Goal: Information Seeking & Learning: Learn about a topic

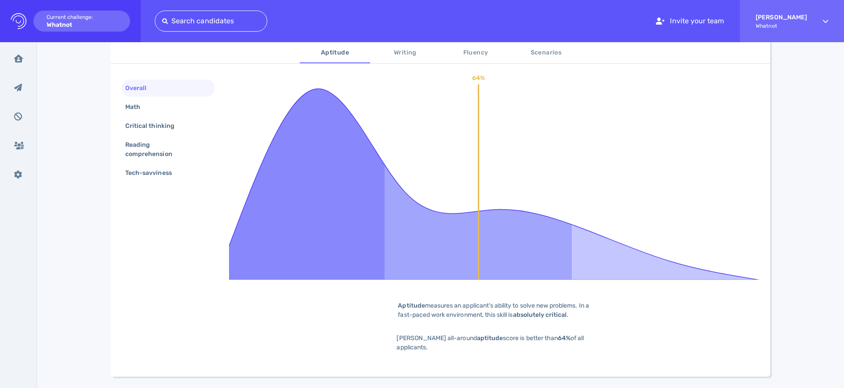
scroll to position [178, 0]
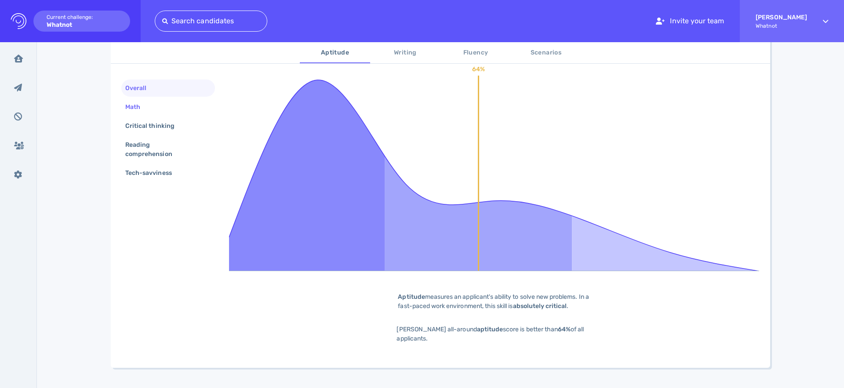
click at [138, 106] on div "Math" at bounding box center [136, 107] width 27 height 13
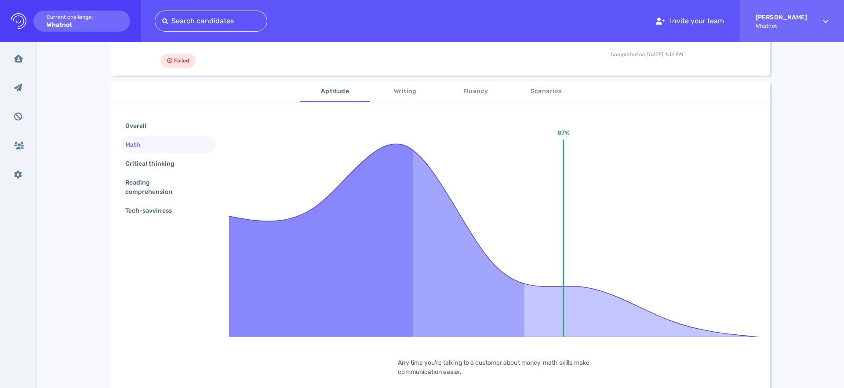
scroll to position [104, 0]
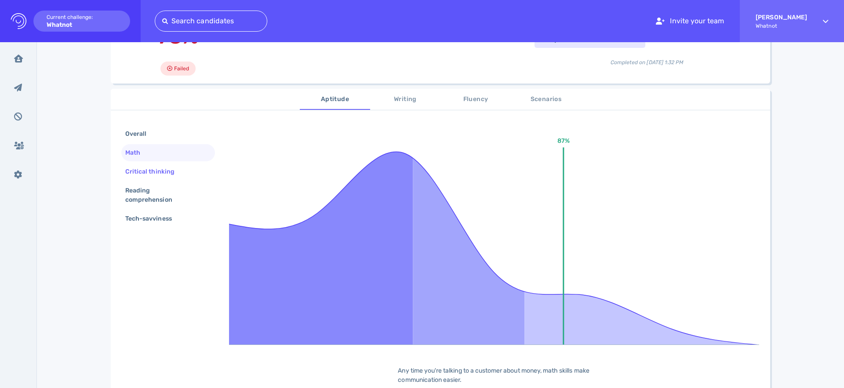
click at [158, 167] on div "Critical thinking" at bounding box center [154, 171] width 62 height 13
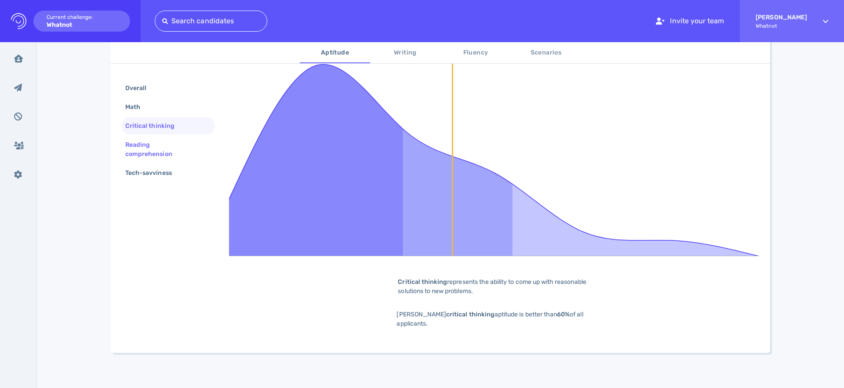
click at [137, 154] on div "Reading comprehension" at bounding box center [164, 149] width 82 height 22
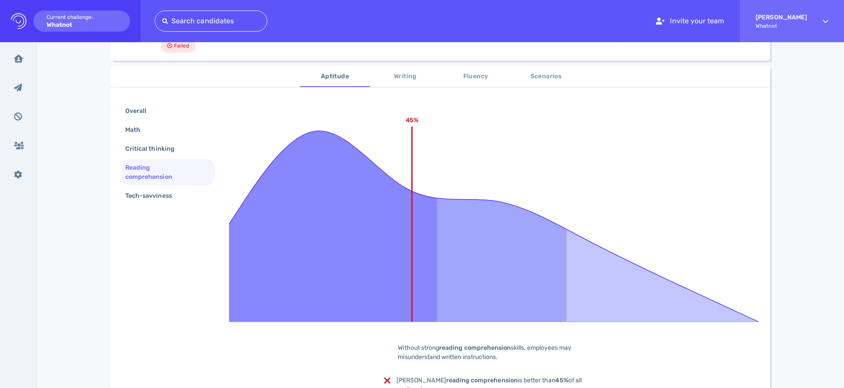
scroll to position [123, 0]
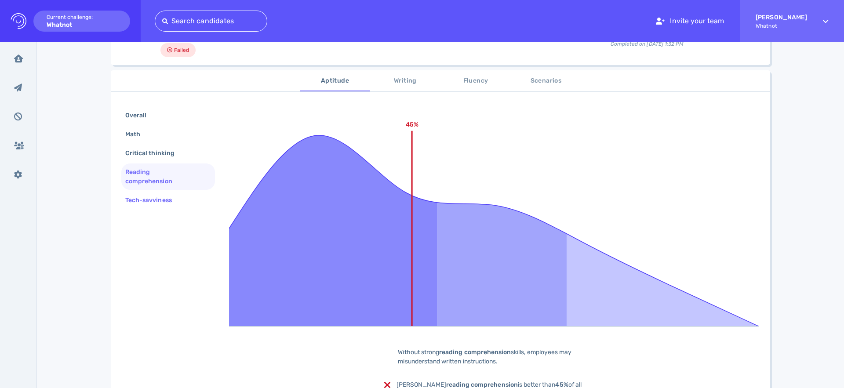
click at [134, 199] on div "Tech-savviness" at bounding box center [152, 200] width 59 height 13
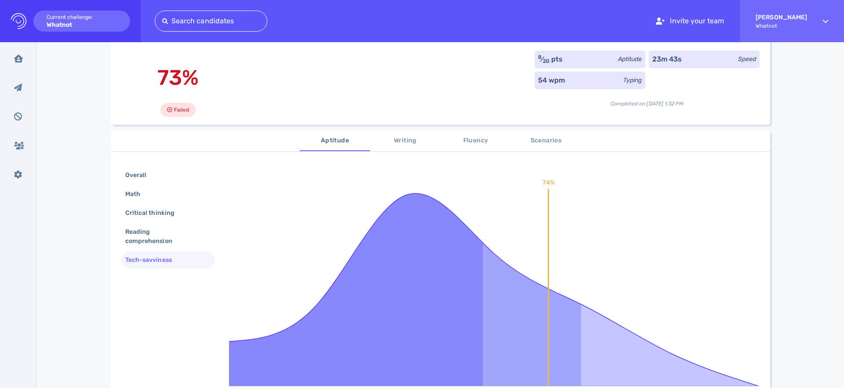
click at [304, 183] on icon at bounding box center [494, 277] width 530 height 220
click at [402, 141] on span "Writing" at bounding box center [405, 141] width 60 height 11
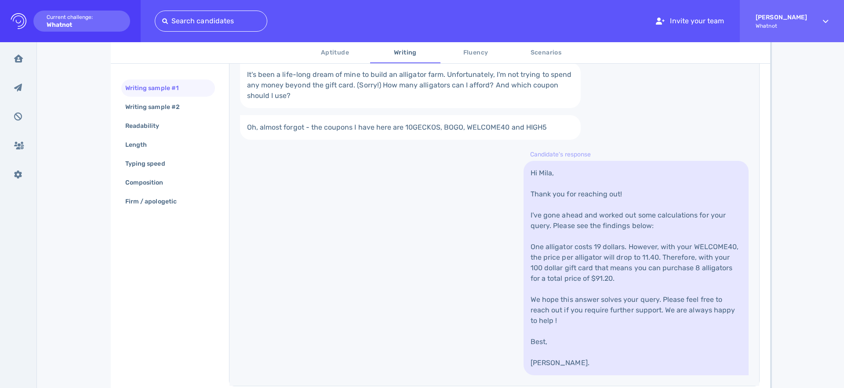
scroll to position [267, 0]
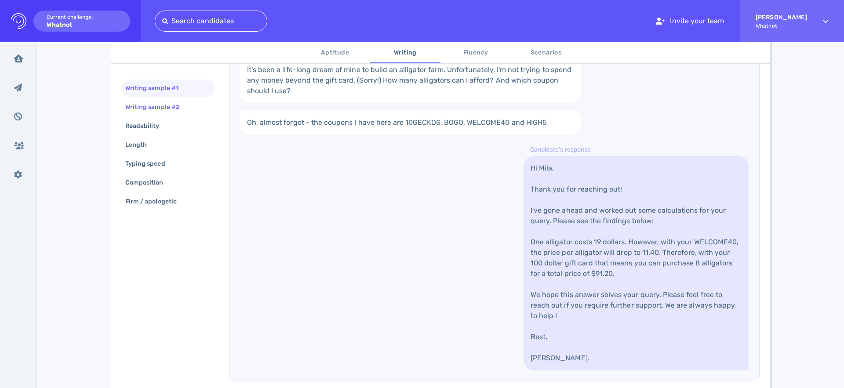
click at [185, 107] on div "Writing sample #2" at bounding box center [156, 107] width 67 height 13
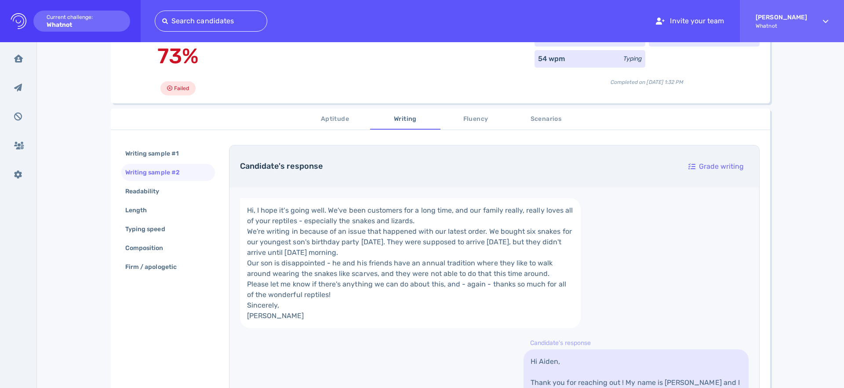
scroll to position [0, 0]
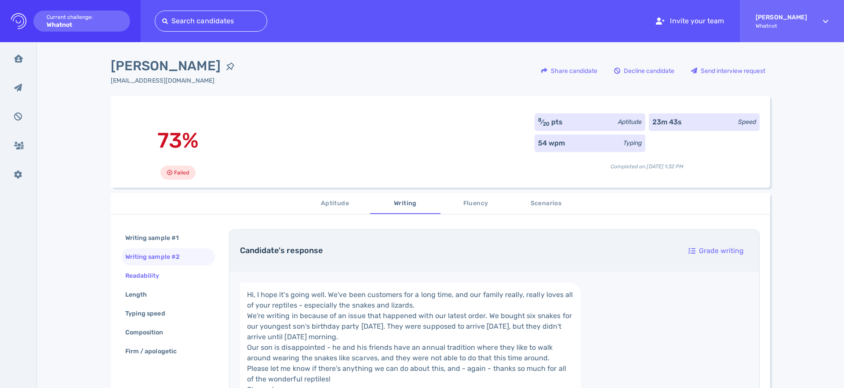
click at [143, 272] on div "Readability" at bounding box center [146, 275] width 47 height 13
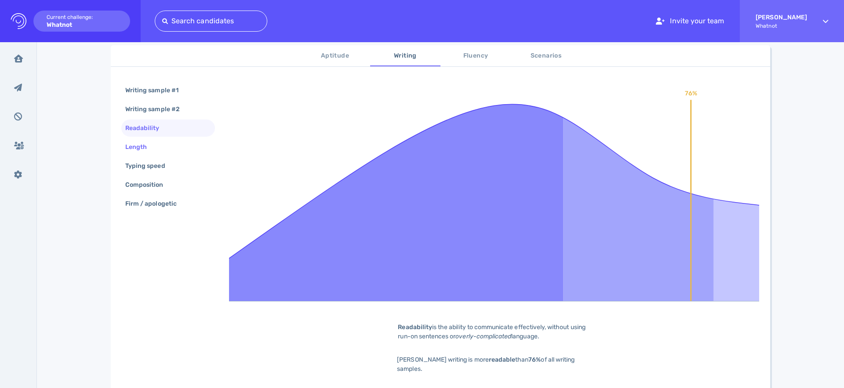
click at [143, 155] on div "Length" at bounding box center [168, 146] width 94 height 17
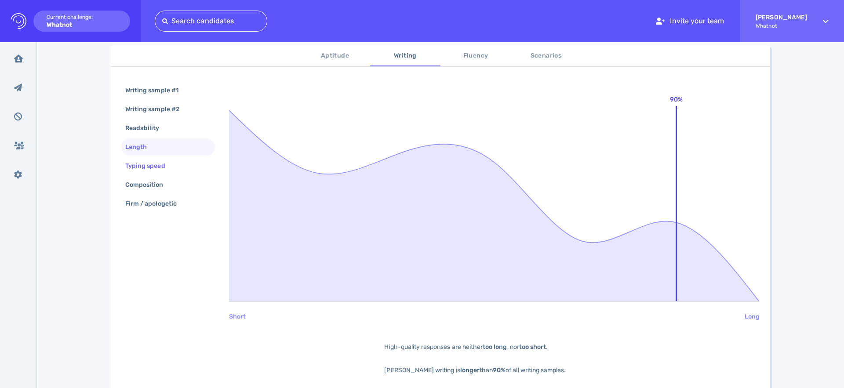
click at [145, 170] on div "Typing speed" at bounding box center [149, 165] width 52 height 13
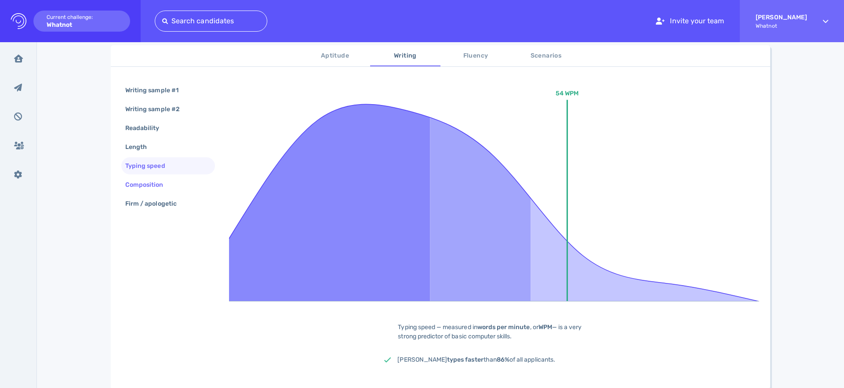
click at [145, 186] on div "Composition" at bounding box center [148, 184] width 51 height 13
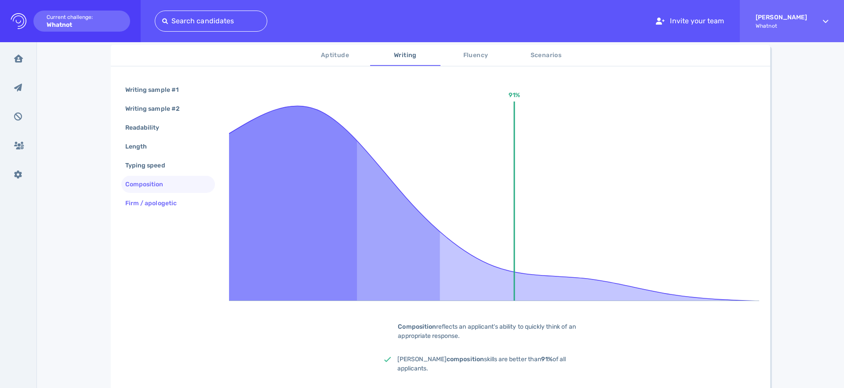
click at [161, 198] on div "Firm / apologetic" at bounding box center [155, 203] width 64 height 13
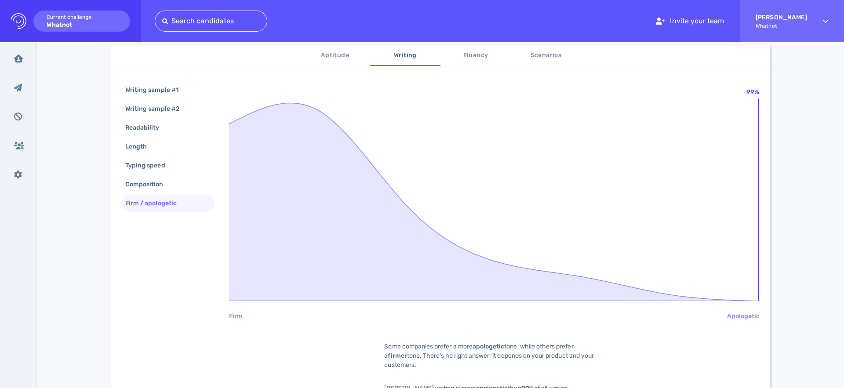
click at [473, 52] on span "Fluency" at bounding box center [476, 55] width 60 height 11
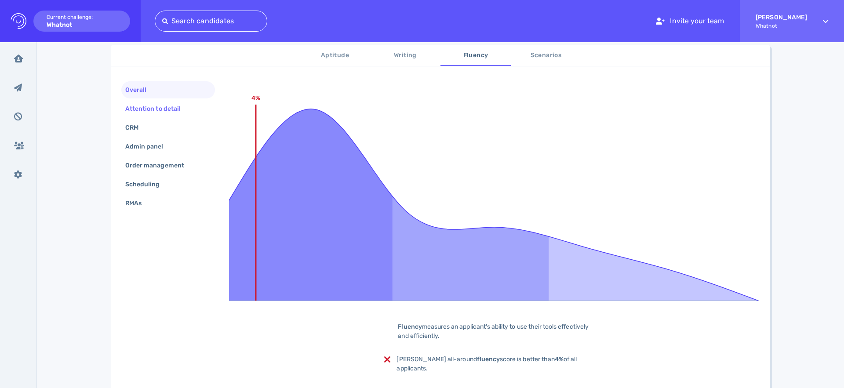
click at [135, 115] on div "Attention to detail" at bounding box center [157, 108] width 68 height 13
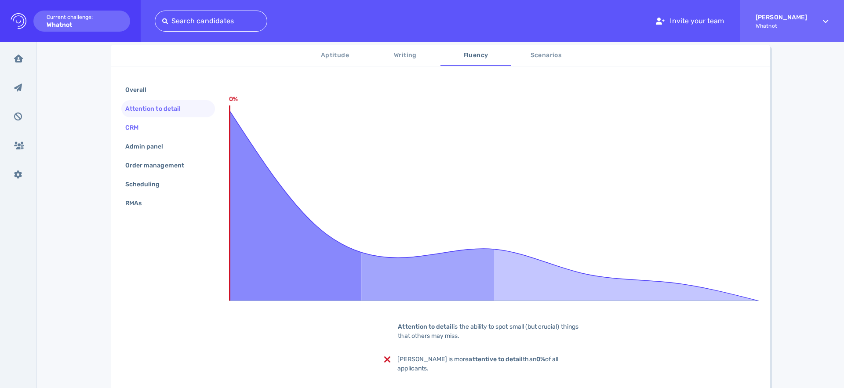
click at [125, 136] on div "CRM" at bounding box center [168, 127] width 94 height 17
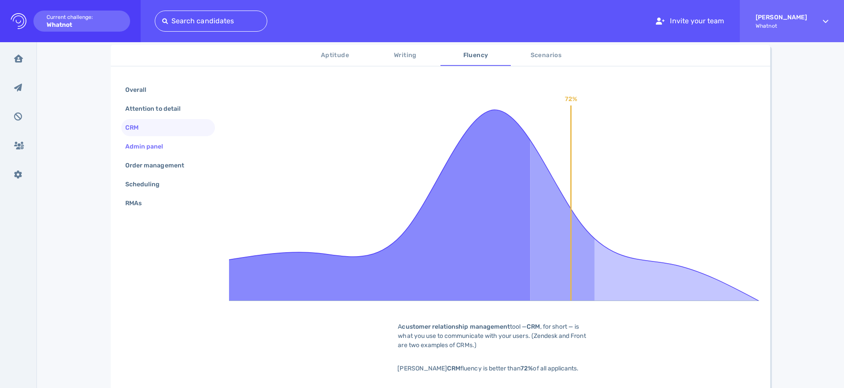
click at [156, 155] on div "Admin panel" at bounding box center [168, 146] width 94 height 17
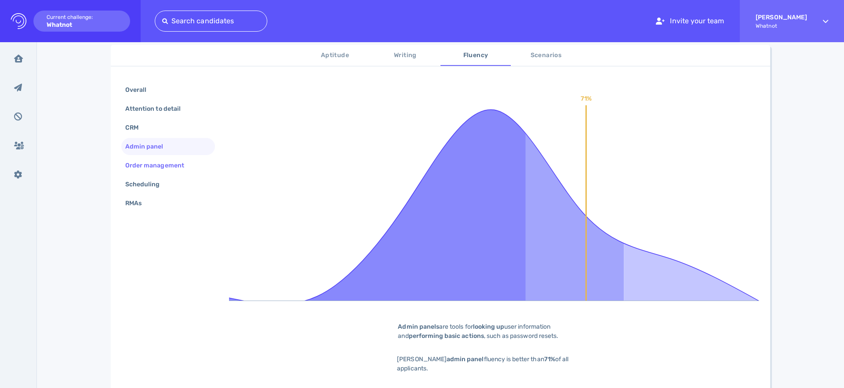
click at [161, 166] on div "Order management" at bounding box center [158, 165] width 71 height 13
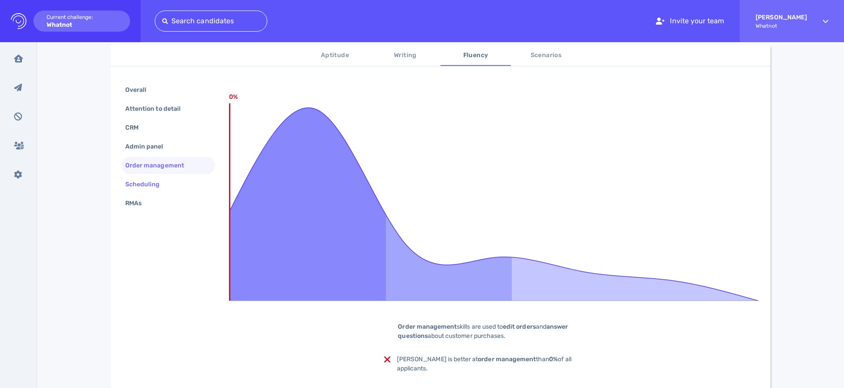
click at [149, 185] on div "Scheduling" at bounding box center [146, 184] width 47 height 13
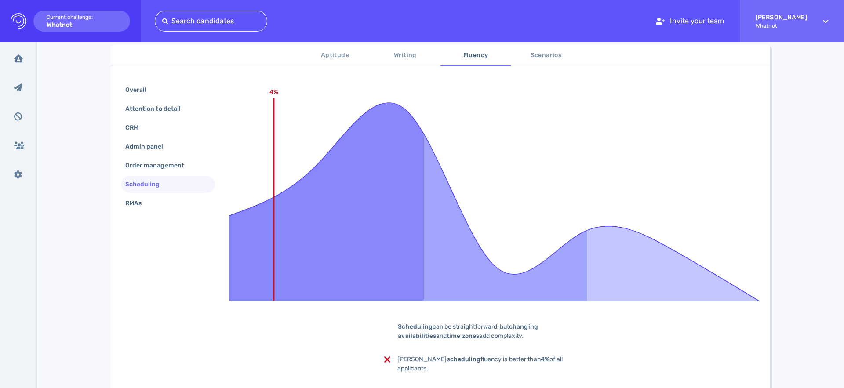
click at [123, 231] on div "Overall Attention to detail CRM Admin panel Order management Scheduling RMAs 4%…" at bounding box center [440, 234] width 659 height 327
click at [149, 196] on div "RMAs" at bounding box center [168, 203] width 94 height 17
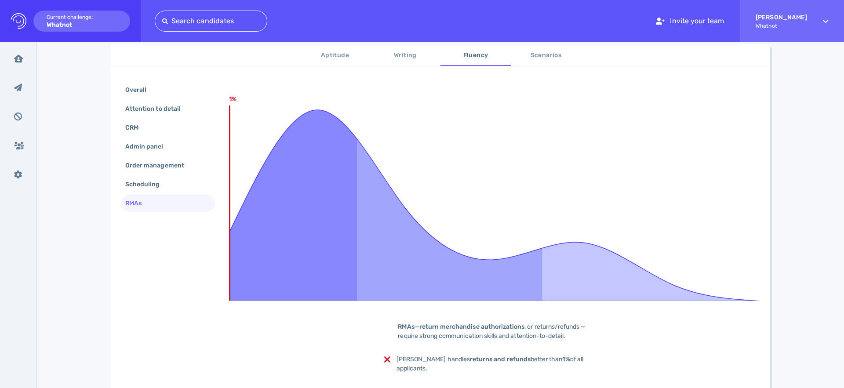
click at [526, 53] on span "Scenarios" at bounding box center [546, 55] width 60 height 11
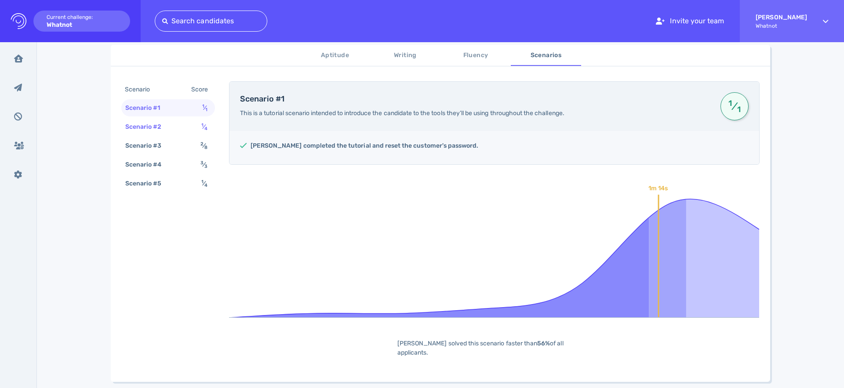
click at [168, 134] on div "Scenario #2 1 ⁄ 4" at bounding box center [168, 126] width 94 height 17
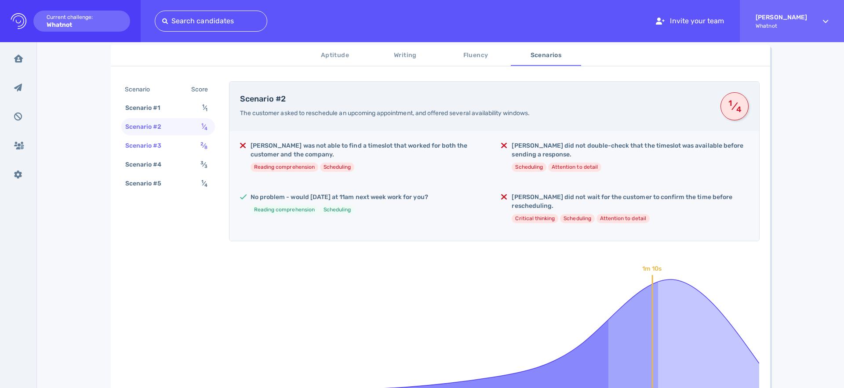
click at [174, 148] on div "Scenario #3 2 ⁄ 8" at bounding box center [168, 145] width 94 height 17
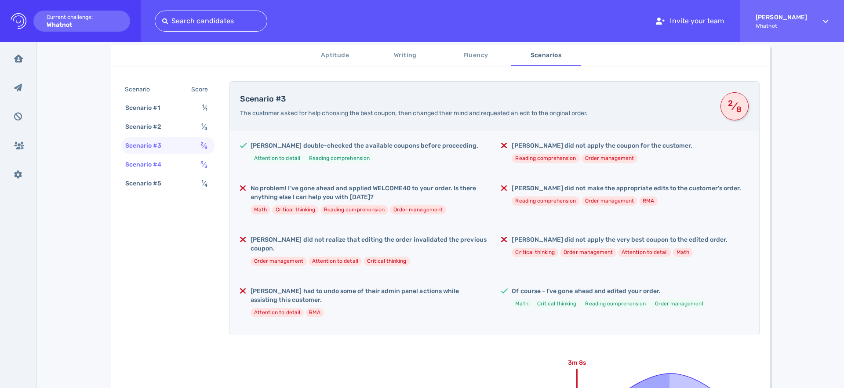
click at [175, 159] on div "Scenario #4 3 ⁄ 3" at bounding box center [168, 164] width 94 height 17
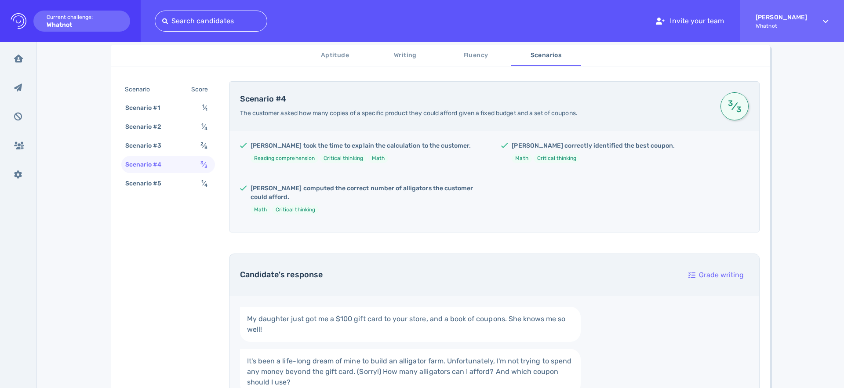
scroll to position [148, 0]
click at [155, 193] on div "Scenario Score Scenario #1 1 ⁄ 1 Scenario #2 1 ⁄ 4 Scenario #3 2 ⁄ 8 Scenario #…" at bounding box center [168, 138] width 94 height 112
click at [159, 186] on div "Scenario #5" at bounding box center [147, 183] width 49 height 13
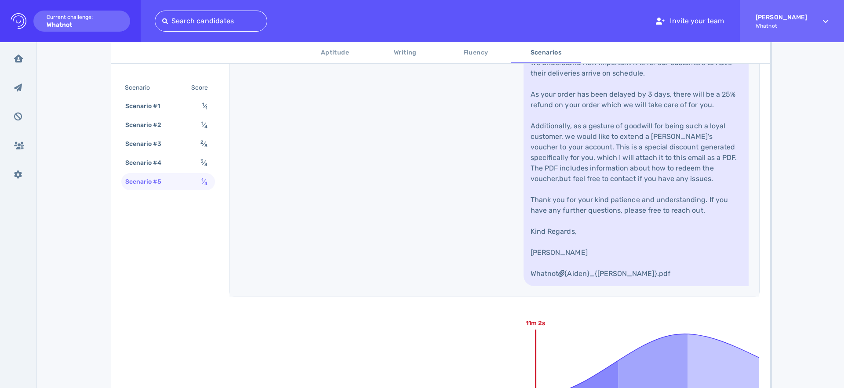
scroll to position [0, 0]
